Goal: Find specific page/section: Find specific page/section

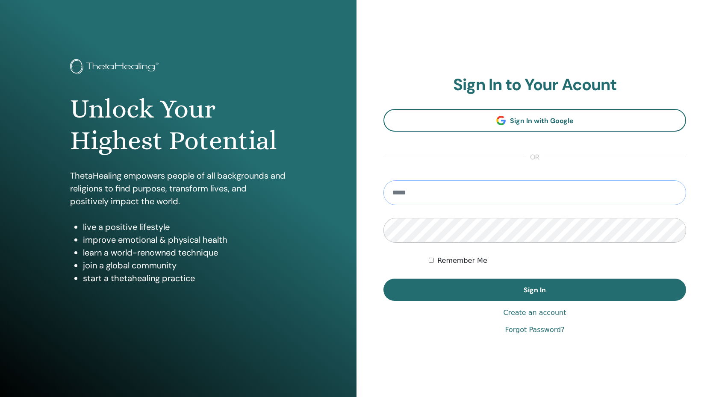
type input "**********"
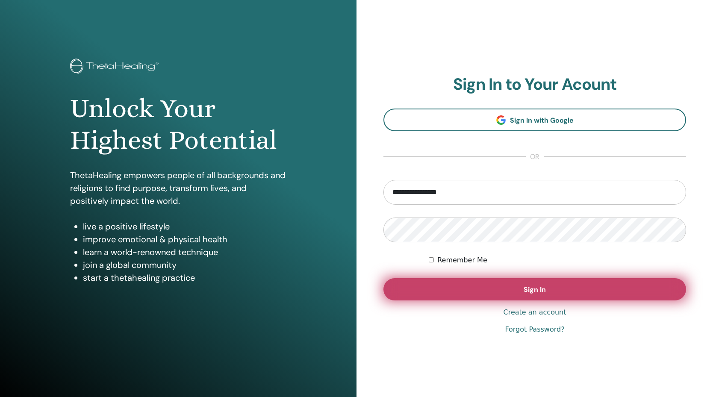
click at [462, 292] on button "Sign In" at bounding box center [534, 289] width 303 height 22
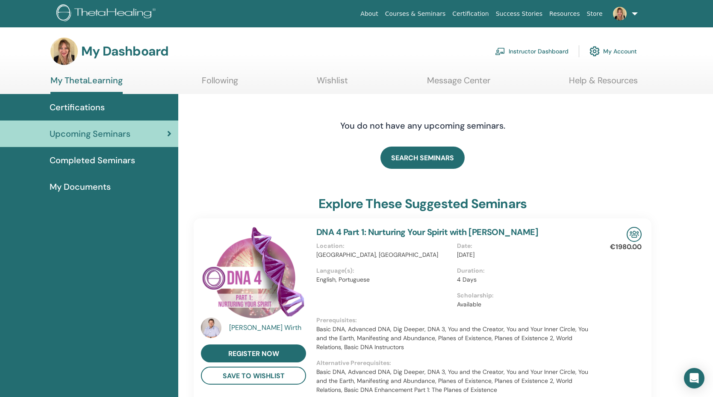
click at [544, 51] on link "Instructor Dashboard" at bounding box center [532, 51] width 74 height 19
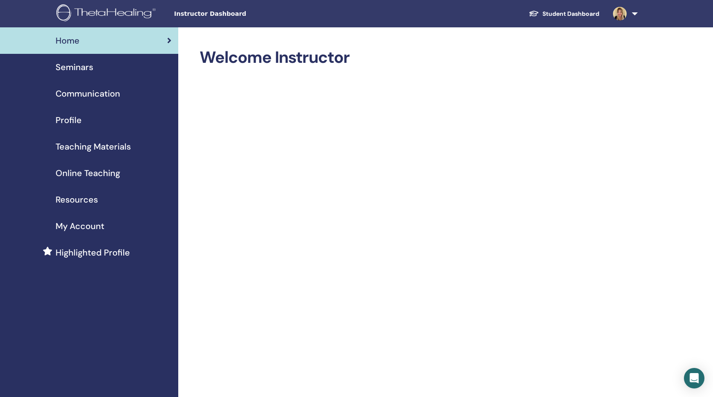
click at [80, 69] on span "Seminars" at bounding box center [75, 67] width 38 height 13
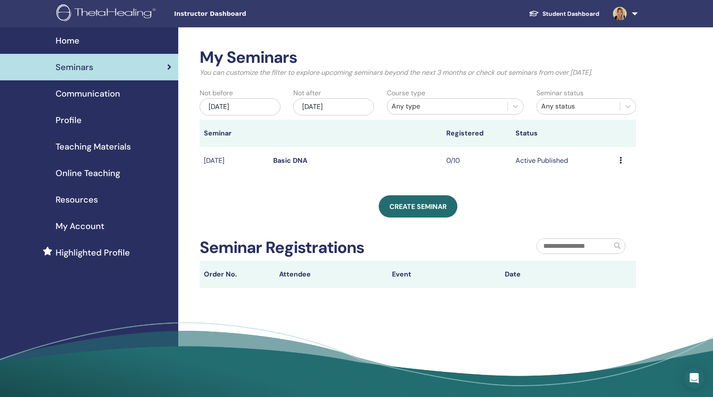
click at [280, 162] on link "Basic DNA" at bounding box center [290, 160] width 34 height 9
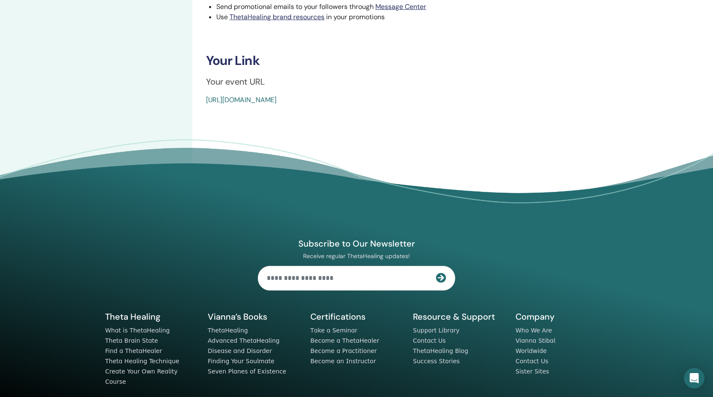
scroll to position [315, 0]
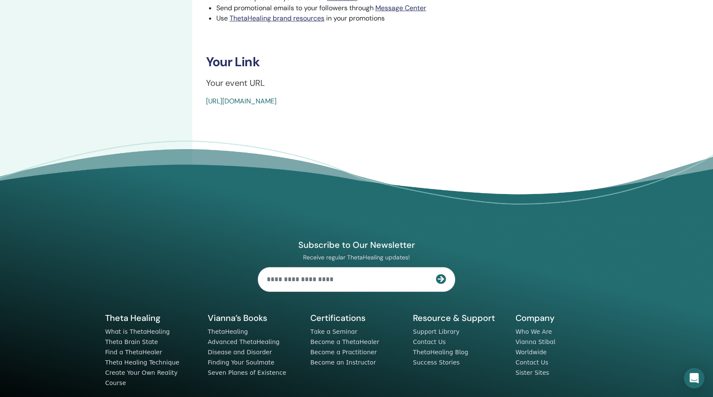
click at [277, 102] on link "https://www.thetahealing.com/seminar-369192-details.html" at bounding box center [241, 101] width 71 height 9
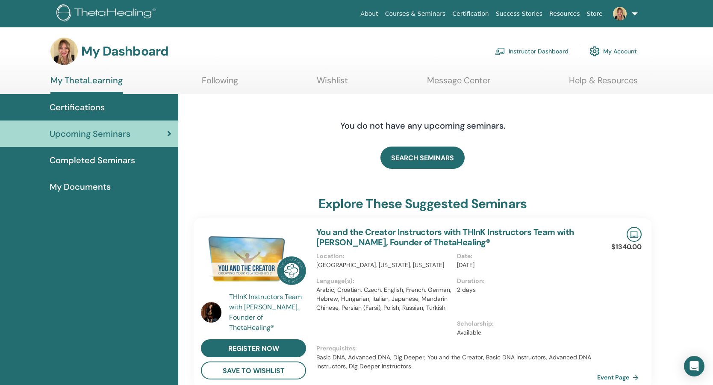
drag, startPoint x: 523, startPoint y: 53, endPoint x: 496, endPoint y: 57, distance: 27.7
click at [523, 53] on link "Instructor Dashboard" at bounding box center [532, 51] width 74 height 19
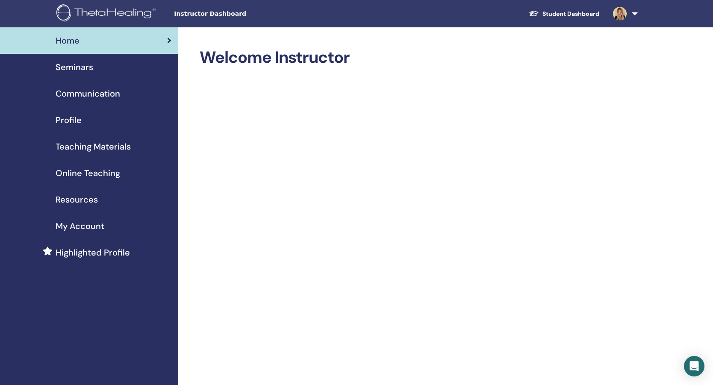
click at [90, 69] on span "Seminars" at bounding box center [75, 67] width 38 height 13
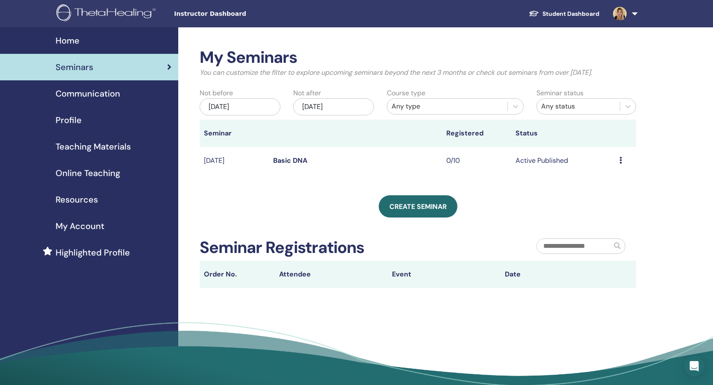
click at [290, 160] on link "Basic DNA" at bounding box center [290, 160] width 34 height 9
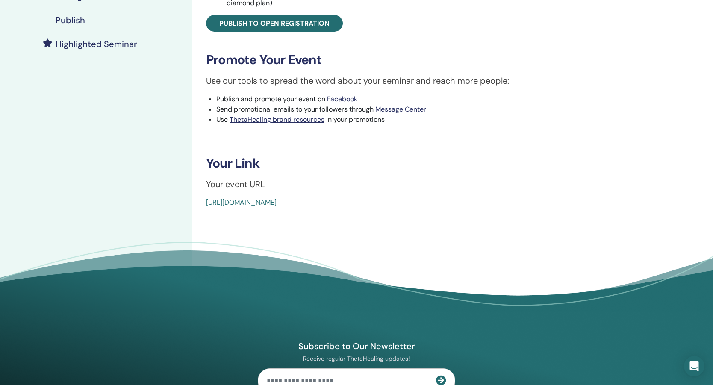
scroll to position [208, 0]
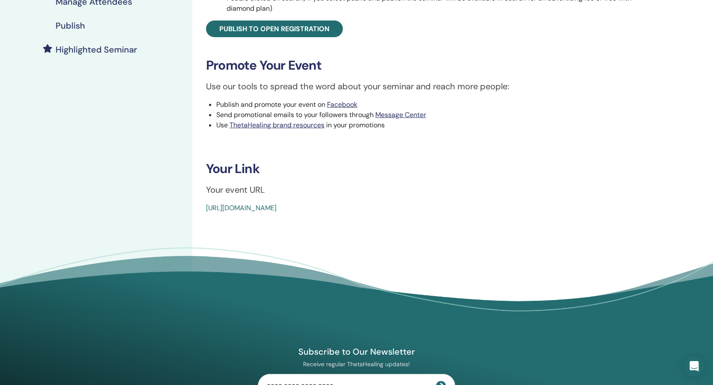
click at [277, 207] on link "[URL][DOMAIN_NAME]" at bounding box center [241, 207] width 71 height 9
